Goal: Task Accomplishment & Management: Manage account settings

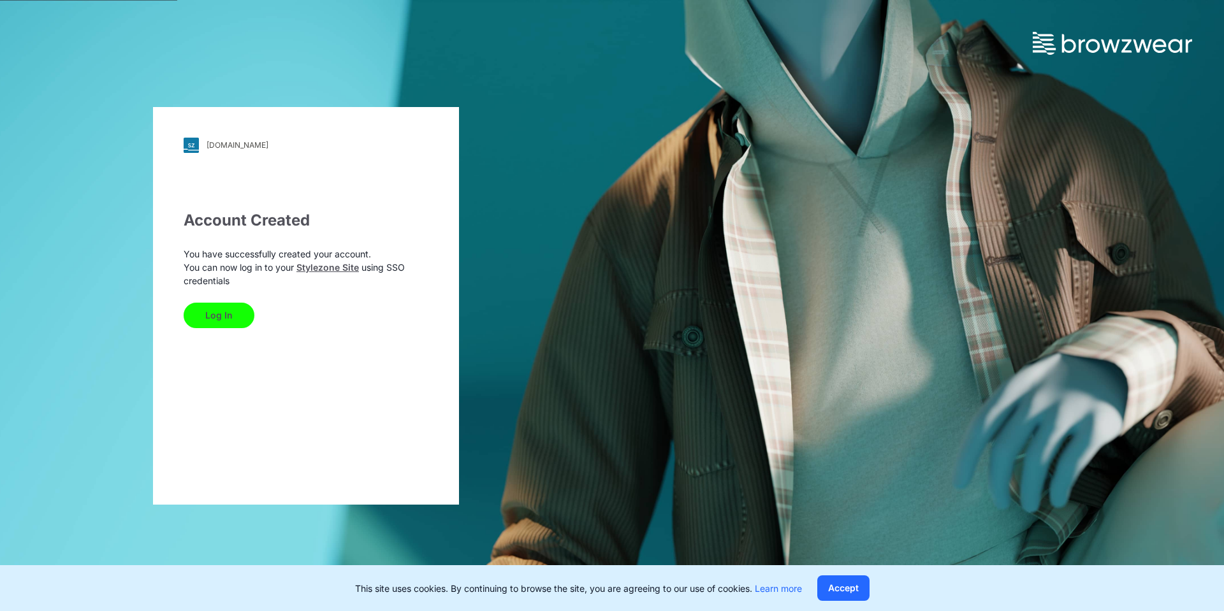
click at [229, 316] on button "Log In" at bounding box center [219, 315] width 71 height 25
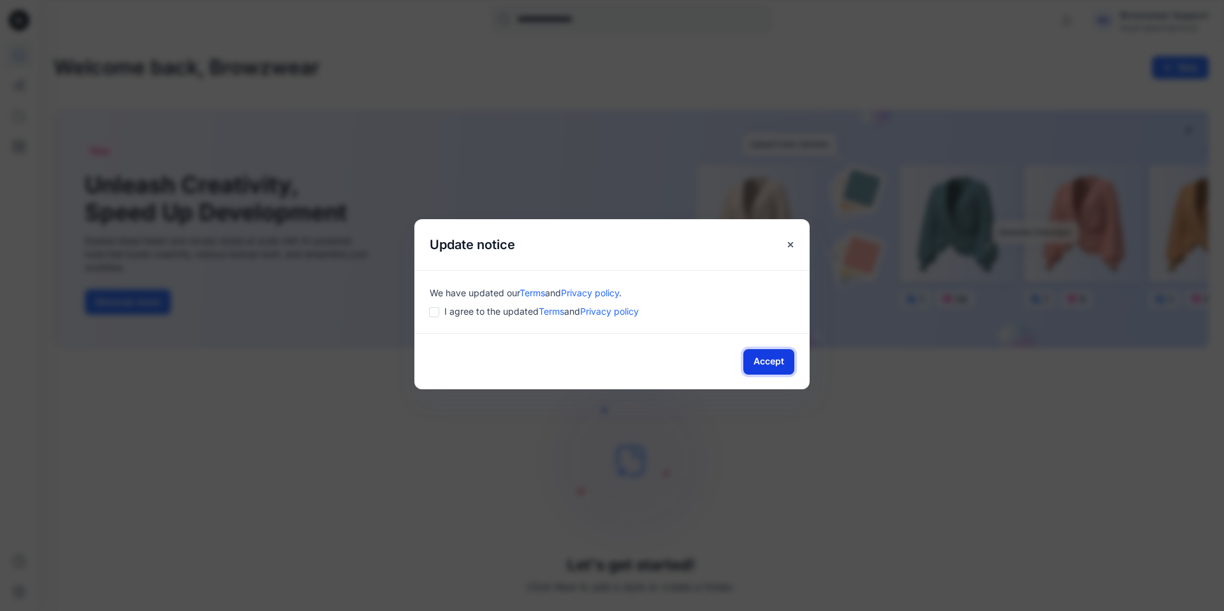
click at [765, 362] on button "Accept" at bounding box center [768, 361] width 51 height 25
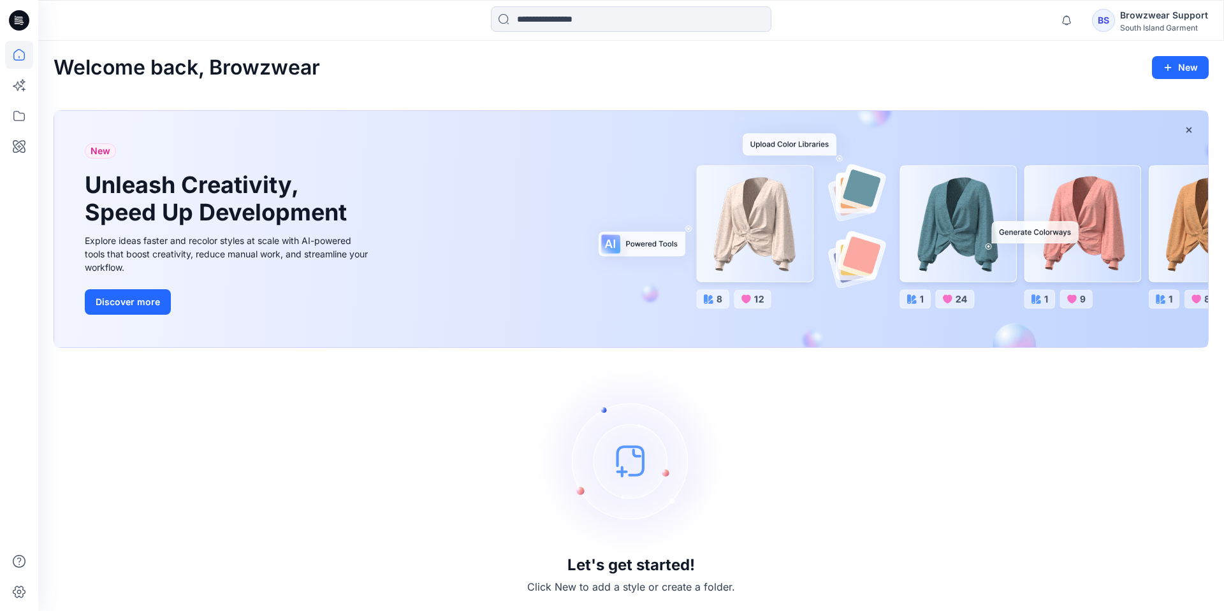
click at [1106, 24] on div "BS" at bounding box center [1103, 20] width 23 height 23
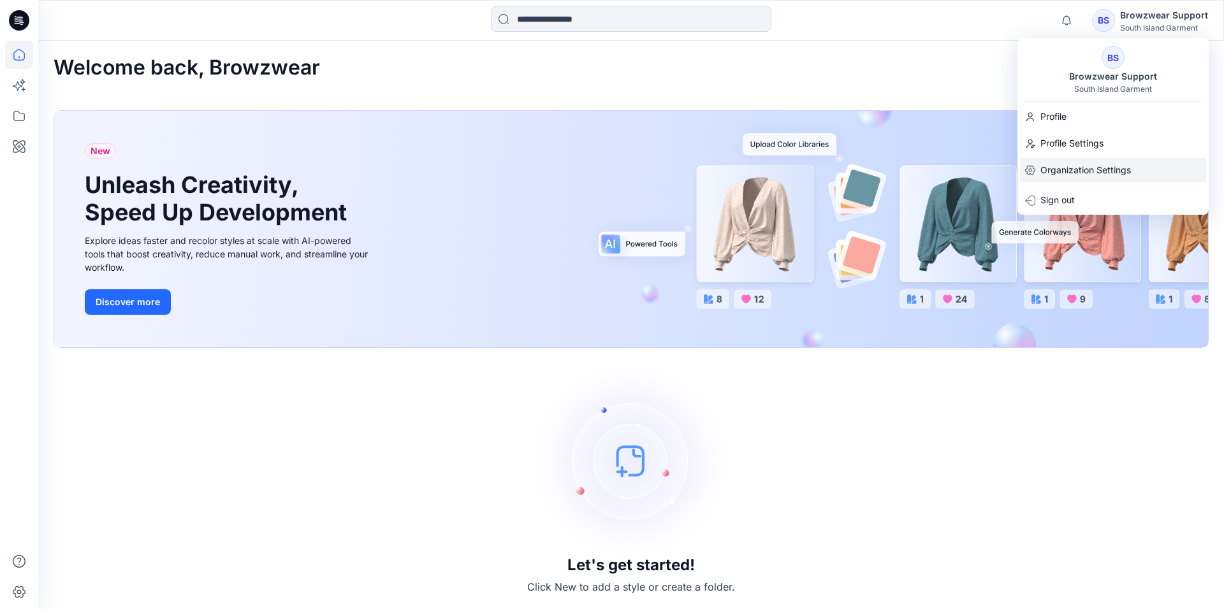
click at [1078, 168] on p "Organization Settings" at bounding box center [1085, 170] width 91 height 24
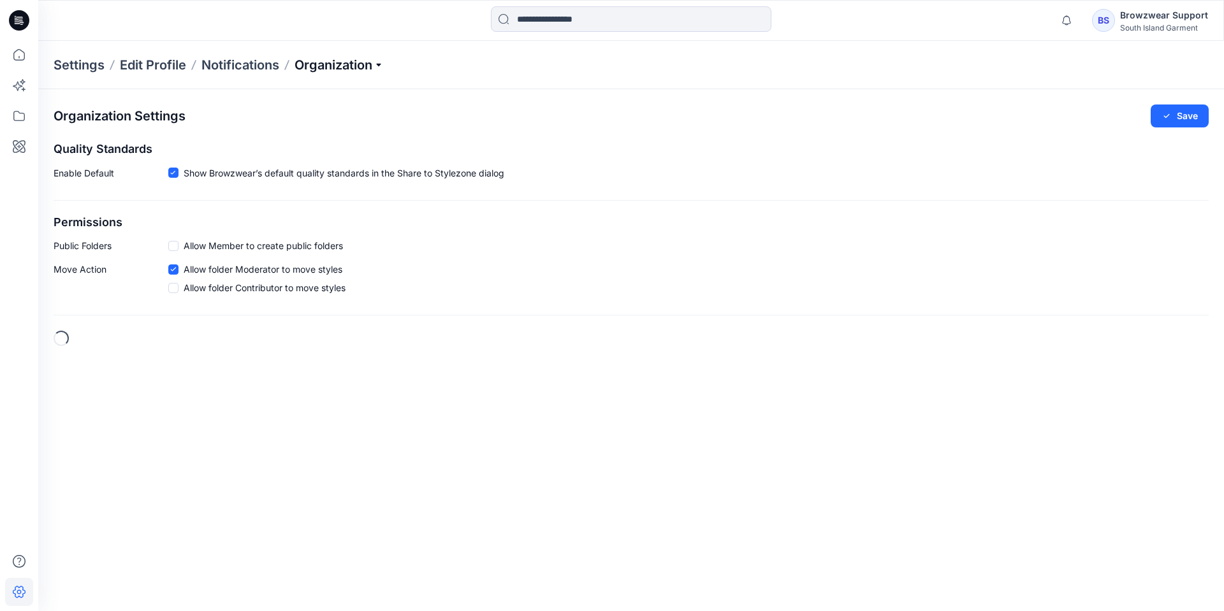
click at [337, 64] on p "Organization" at bounding box center [338, 65] width 89 height 18
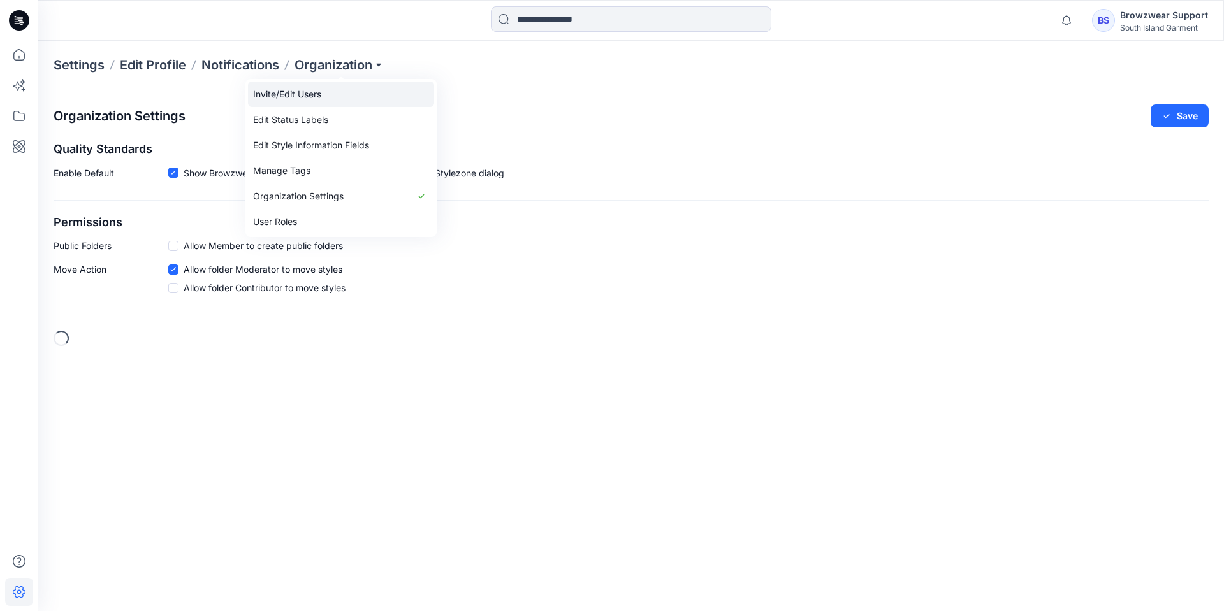
click at [307, 98] on link "Invite/Edit Users" at bounding box center [341, 94] width 186 height 25
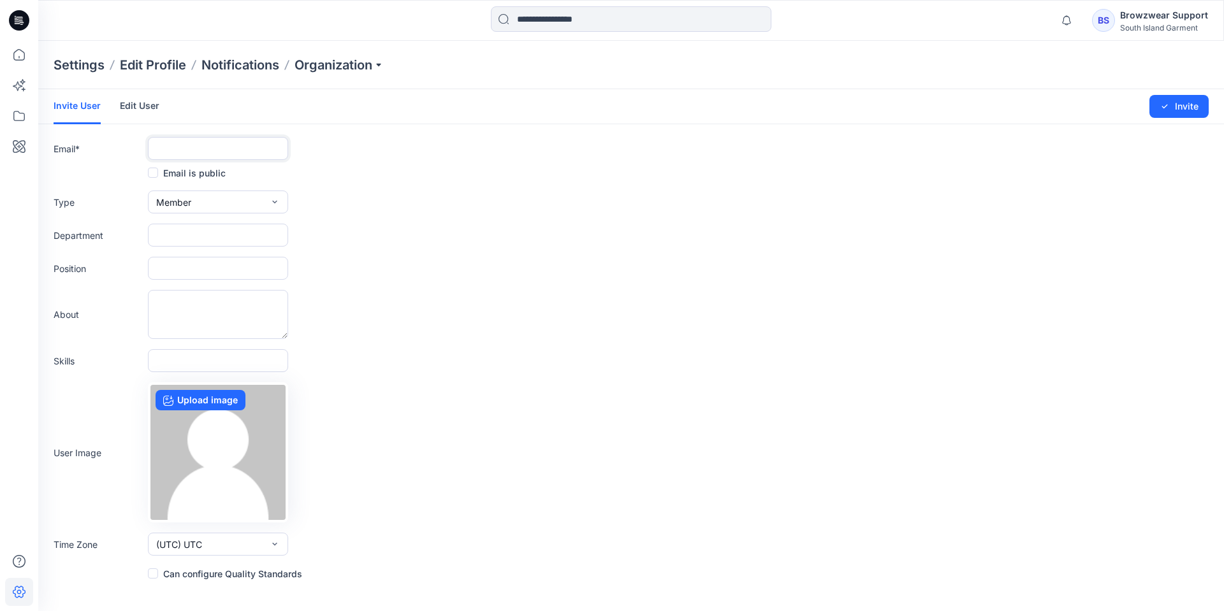
click at [201, 149] on input "text" at bounding box center [218, 148] width 140 height 23
paste input "**********"
type input "**********"
click at [190, 199] on span "Member" at bounding box center [173, 202] width 35 height 13
click at [195, 282] on button "Admin" at bounding box center [217, 282] width 135 height 25
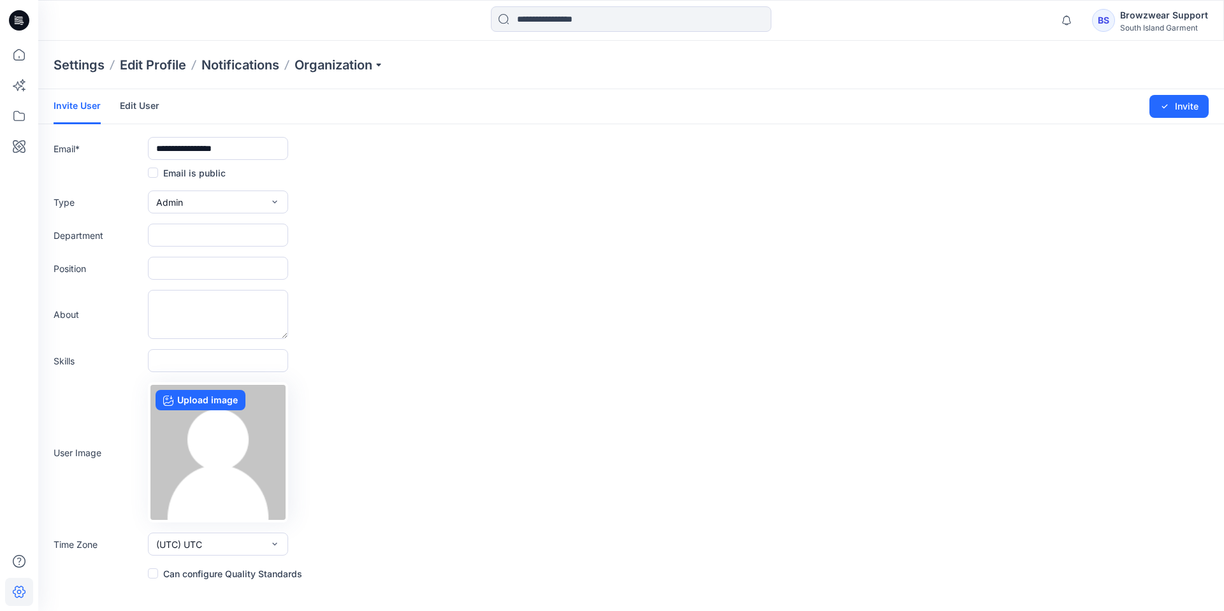
click at [157, 570] on span at bounding box center [153, 574] width 10 height 10
click at [1168, 108] on icon "submit" at bounding box center [1164, 106] width 10 height 10
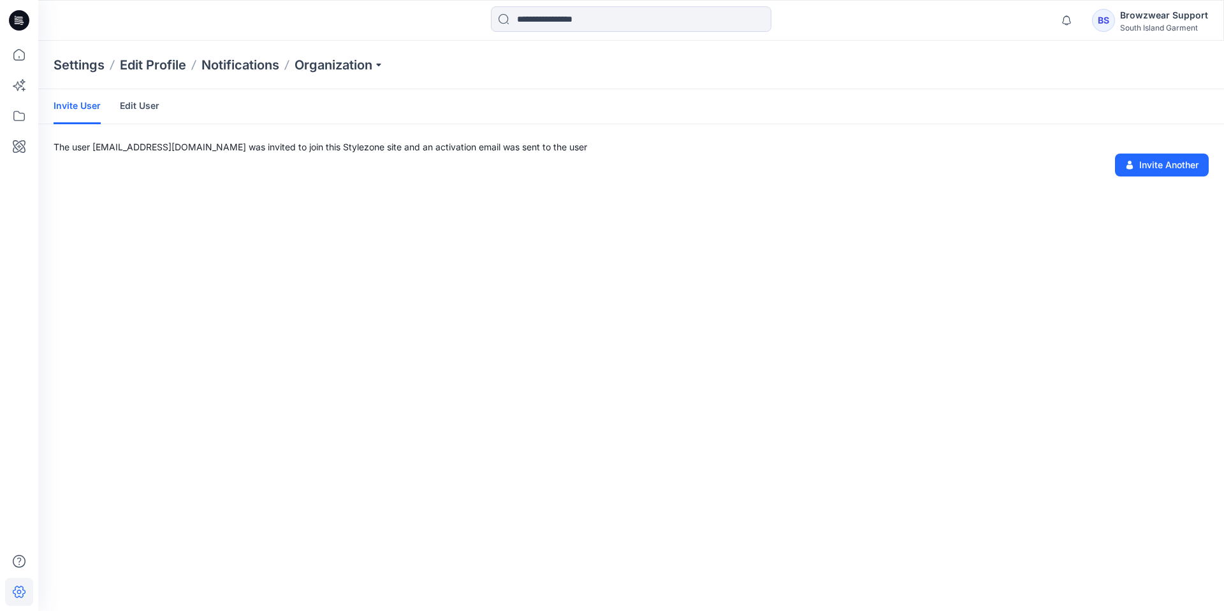
click at [127, 106] on link "Edit User" at bounding box center [140, 105] width 40 height 33
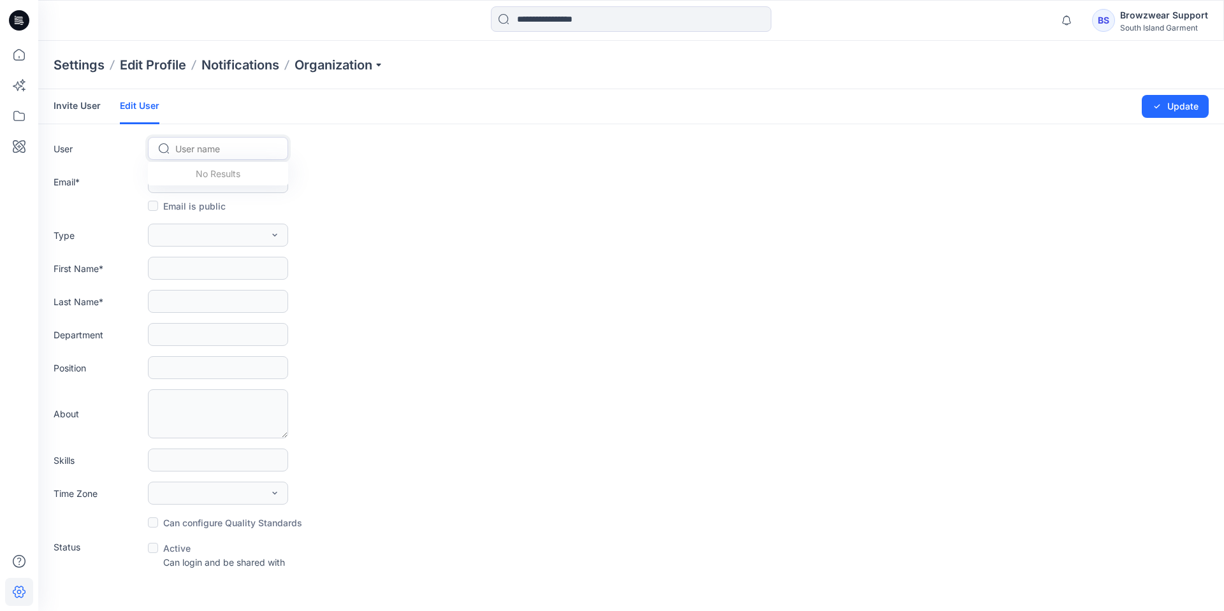
click at [203, 147] on div at bounding box center [225, 149] width 101 height 16
type input "***"
click at [210, 171] on span "[PERSON_NAME]" at bounding box center [213, 175] width 73 height 13
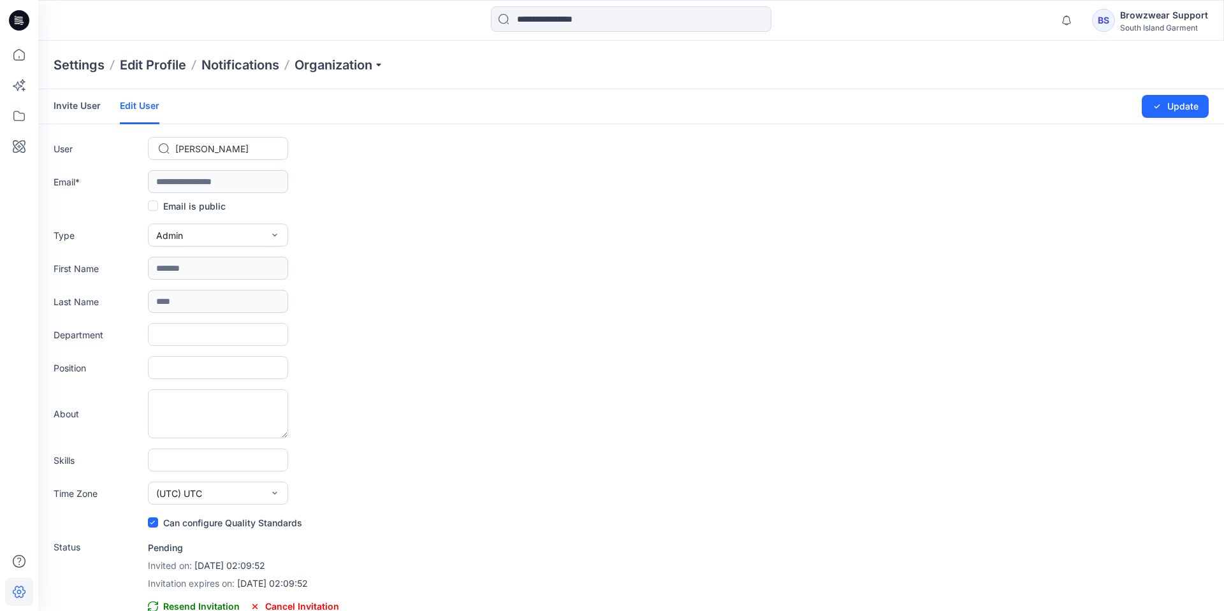
type input "**********"
type input "*******"
type input "****"
click at [1098, 17] on div "BS" at bounding box center [1093, 20] width 23 height 23
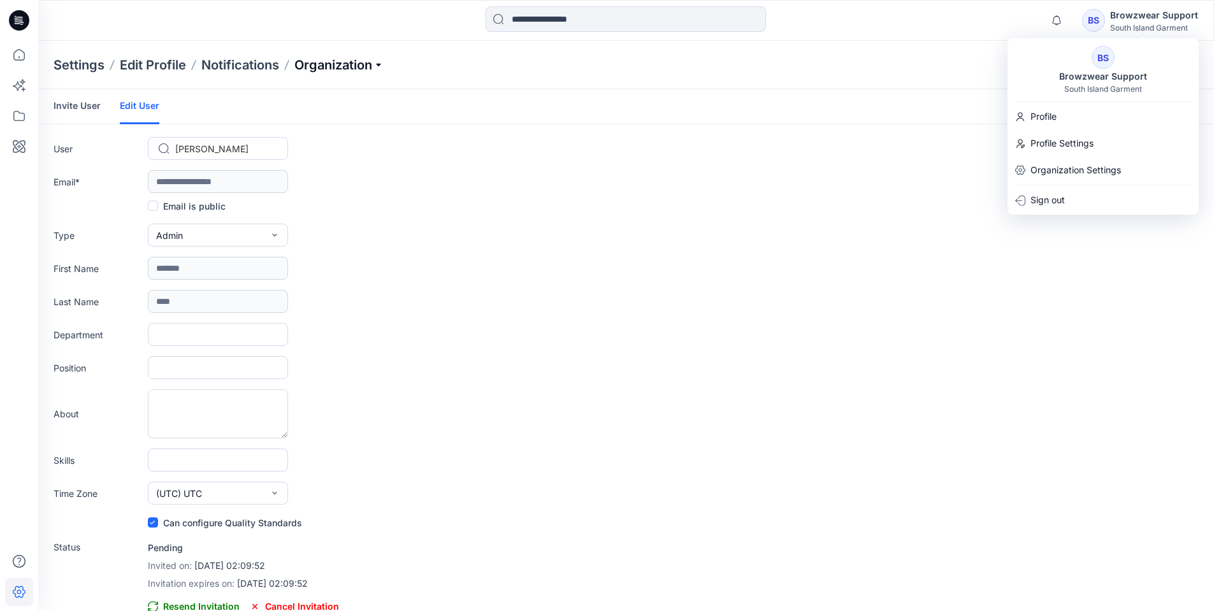
click at [349, 67] on p "Organization" at bounding box center [338, 65] width 89 height 18
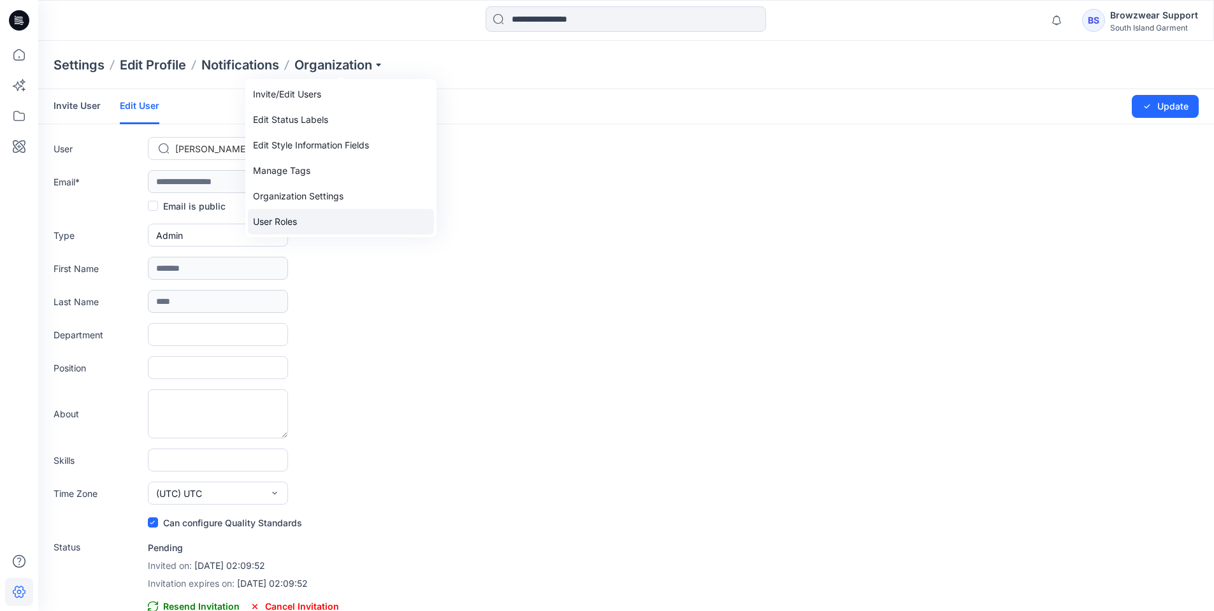
click at [315, 214] on link "User Roles" at bounding box center [341, 221] width 186 height 25
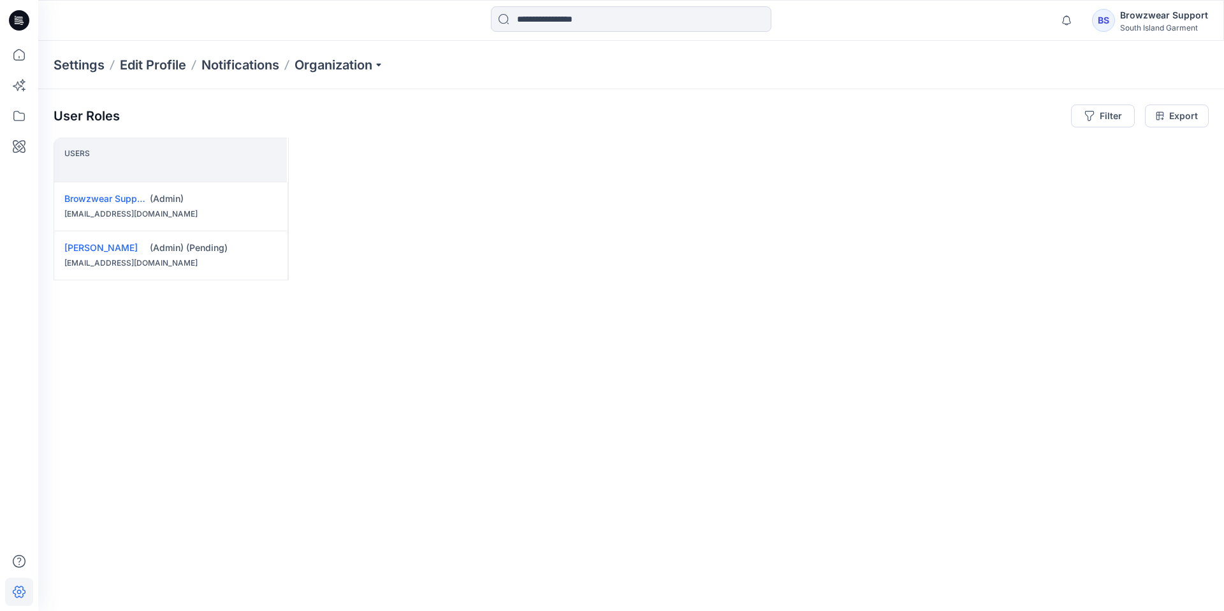
click at [1143, 119] on div "Filter Export" at bounding box center [1140, 116] width 138 height 23
click at [1119, 116] on button "Filter" at bounding box center [1103, 116] width 64 height 23
click at [1058, 152] on div at bounding box center [1056, 150] width 131 height 16
type input "*"
click at [1035, 179] on p "[PERSON_NAME]" at bounding box center [1052, 182] width 73 height 17
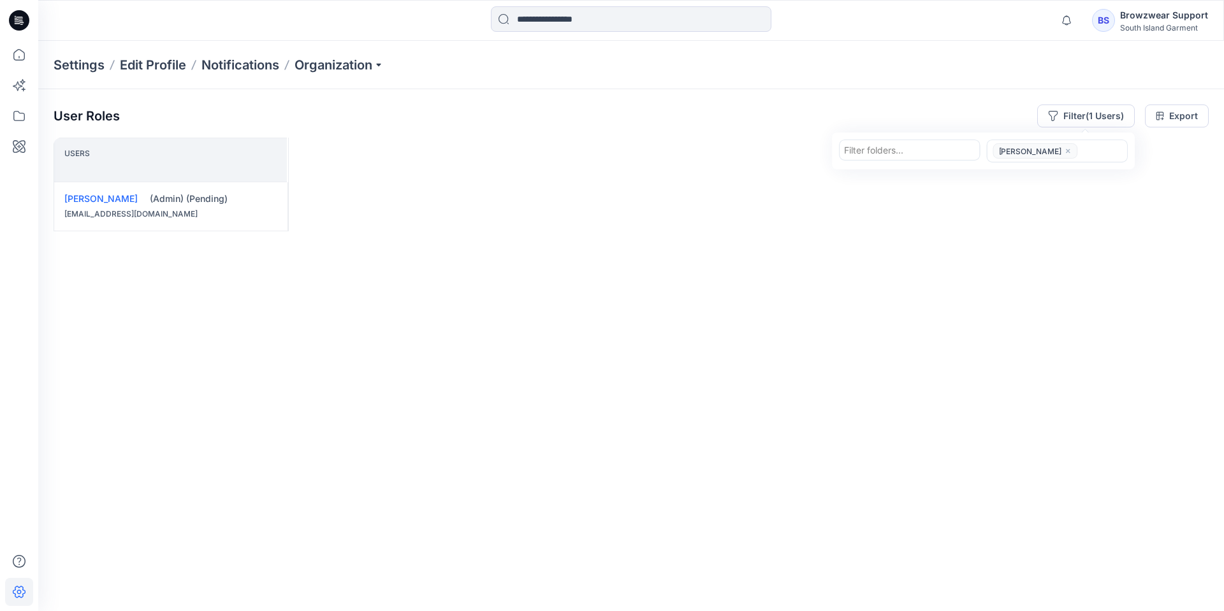
click at [570, 300] on div "Users [PERSON_NAME] (Admin) (Pending) [EMAIL_ADDRESS][DOMAIN_NAME]" at bounding box center [631, 349] width 1155 height 423
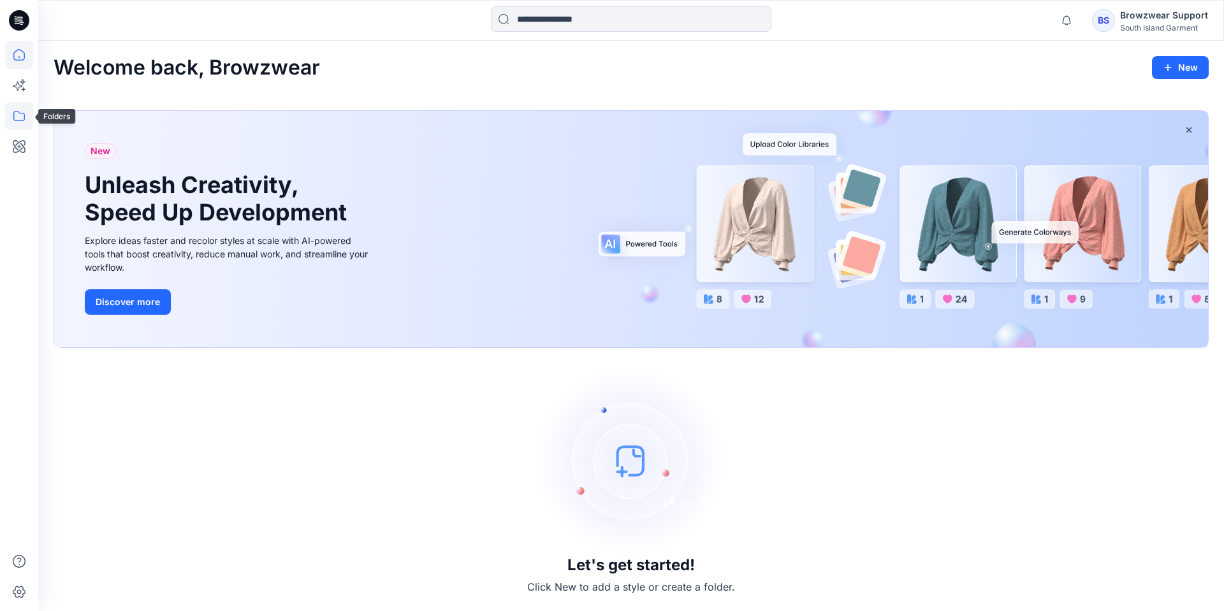
click at [17, 115] on icon at bounding box center [19, 116] width 28 height 28
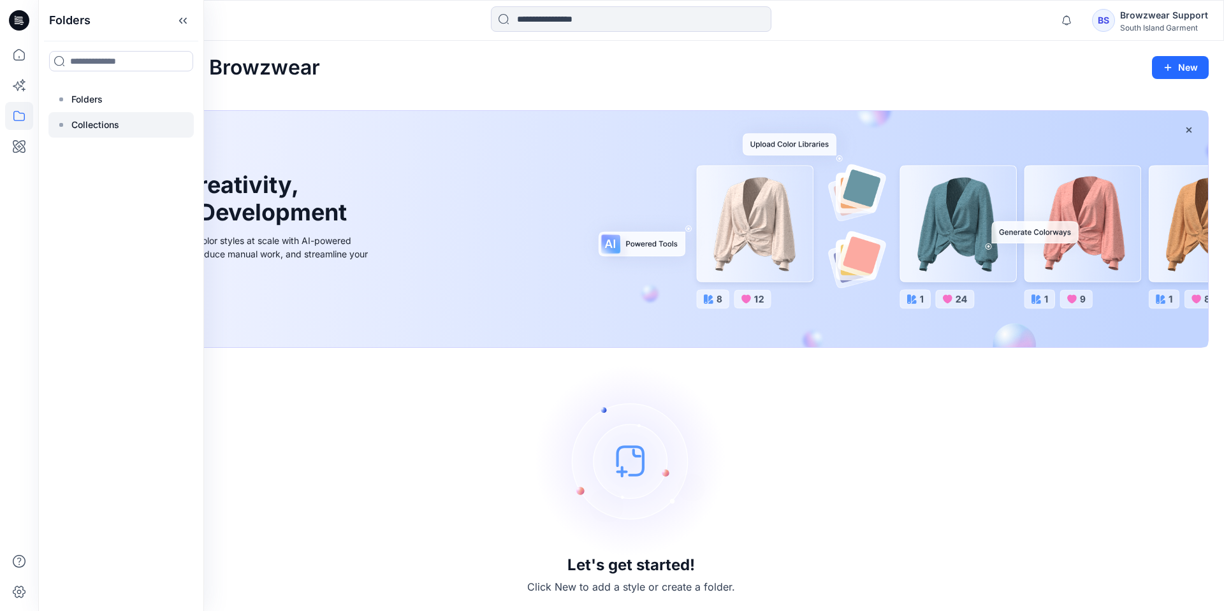
click at [87, 123] on p "Collections" at bounding box center [95, 124] width 48 height 15
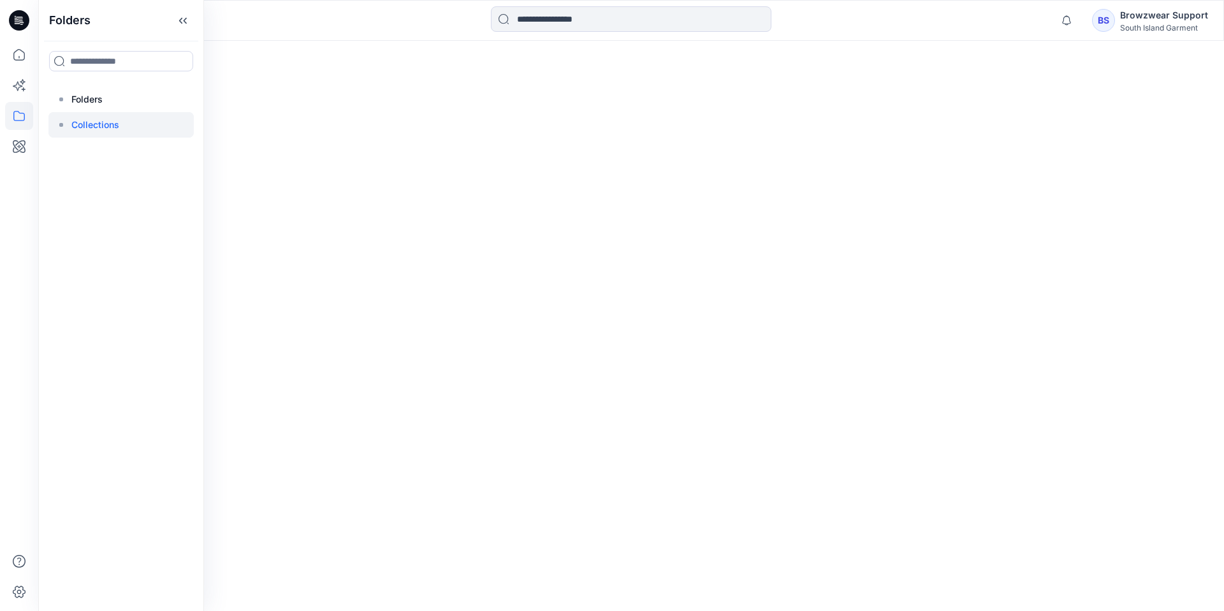
click at [878, 186] on div at bounding box center [630, 326] width 1185 height 570
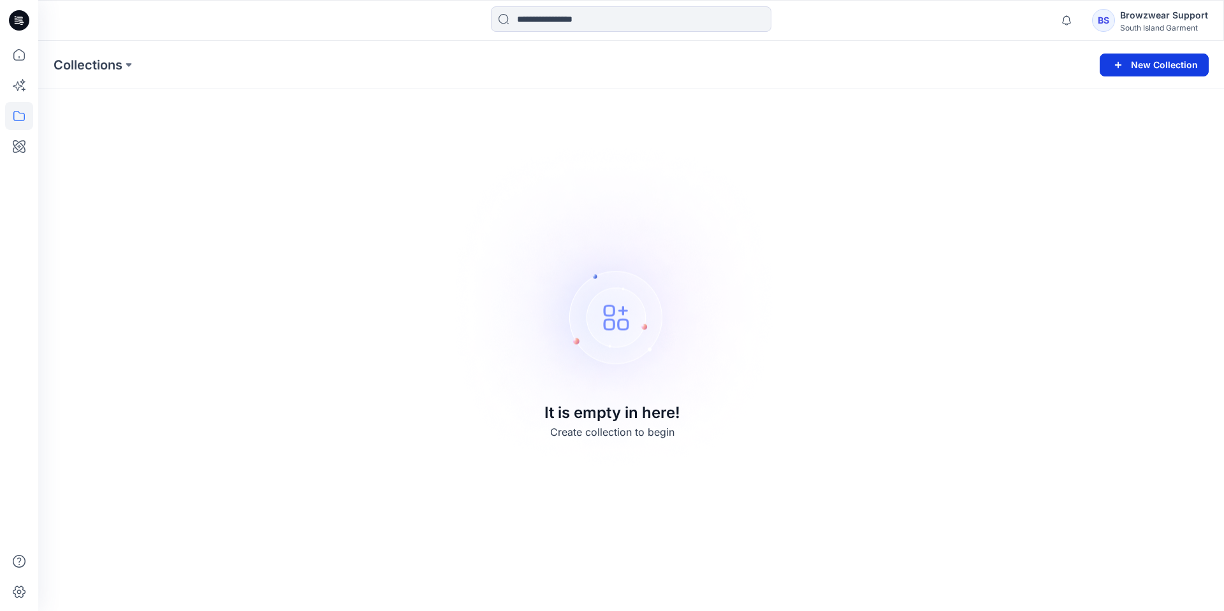
click at [1150, 65] on button "New Collection" at bounding box center [1153, 65] width 109 height 23
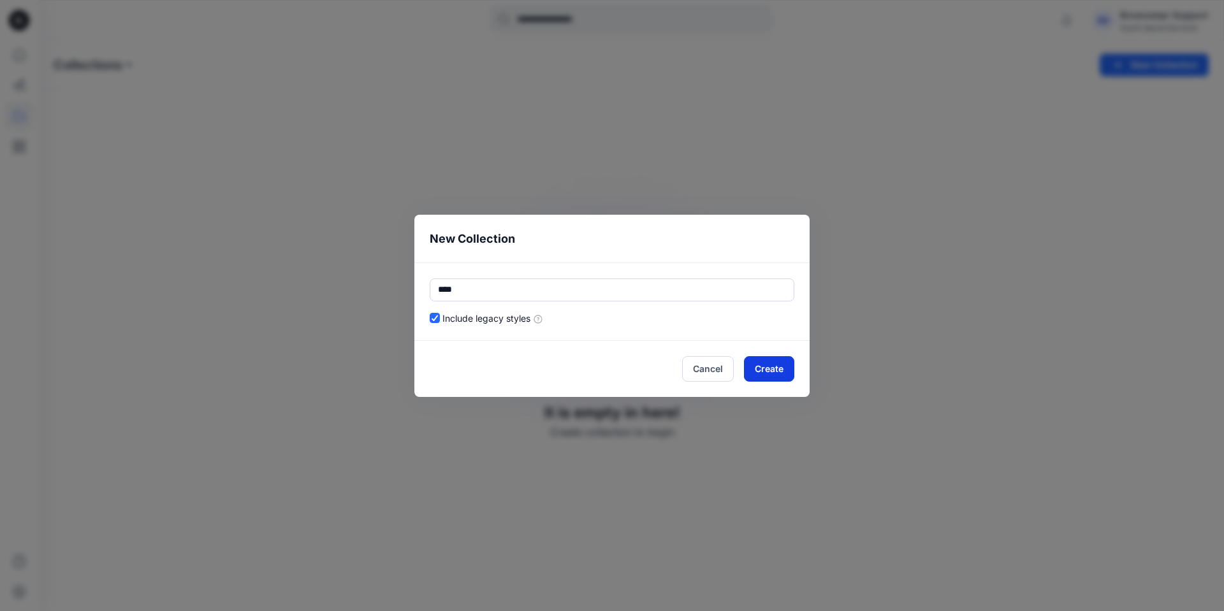
type input "****"
click at [779, 368] on button "Create" at bounding box center [769, 368] width 50 height 25
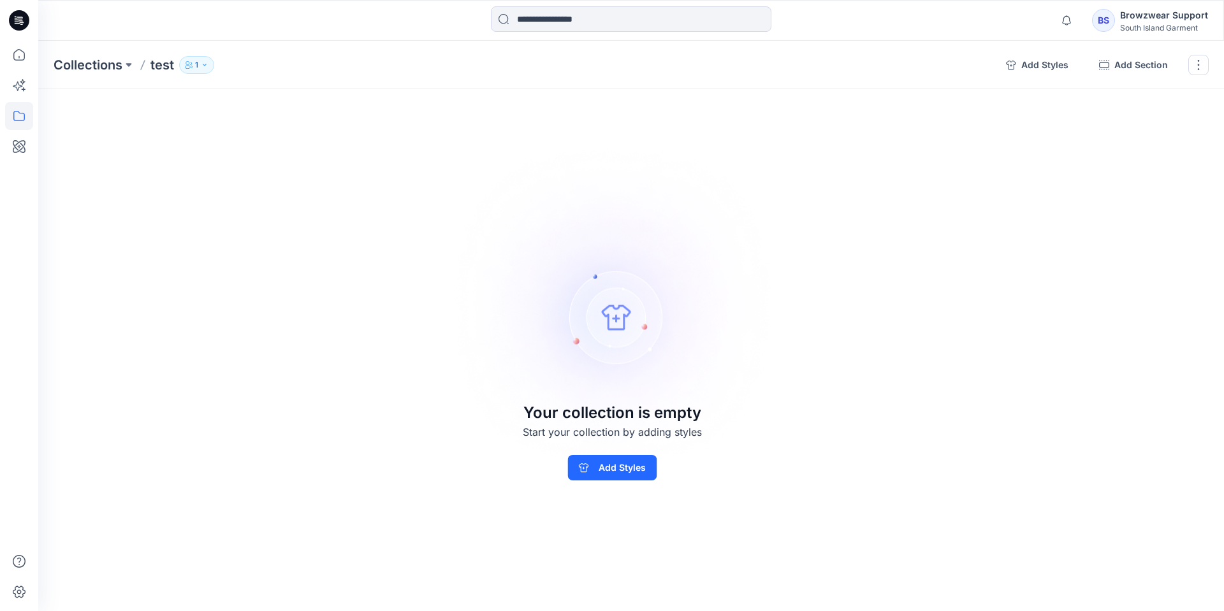
click at [206, 66] on icon "button" at bounding box center [205, 65] width 8 height 8
click at [565, 172] on img at bounding box center [612, 306] width 356 height 356
click at [1193, 63] on button "button" at bounding box center [1198, 65] width 20 height 20
click at [1122, 153] on button "Delete Collection" at bounding box center [1137, 153] width 138 height 24
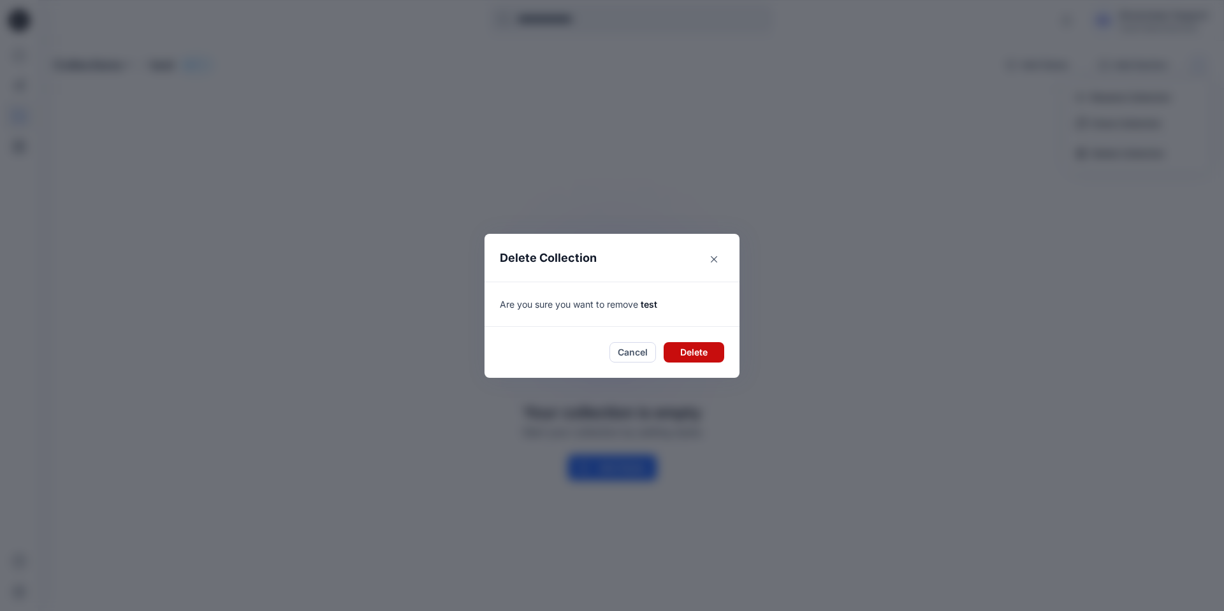
click at [711, 345] on button "Delete" at bounding box center [693, 352] width 61 height 20
